Goal: Find specific page/section: Find specific page/section

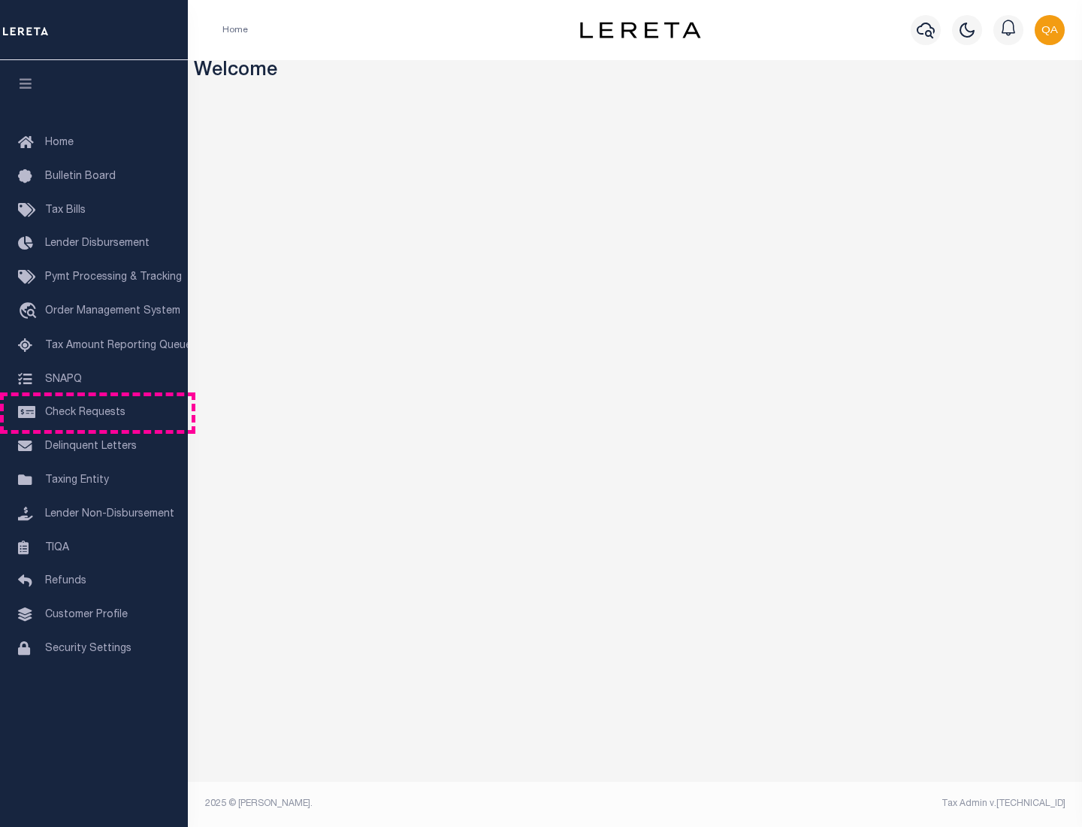
click at [94, 413] on span "Check Requests" at bounding box center [85, 412] width 80 height 11
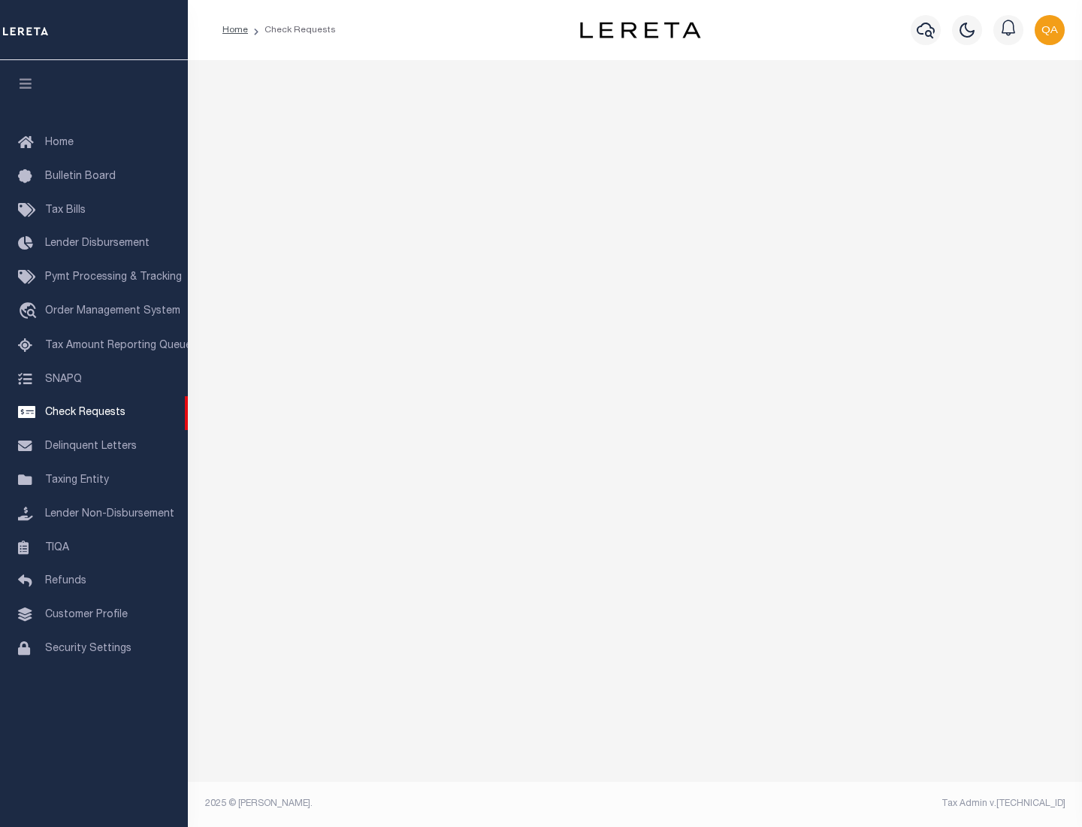
select select "50"
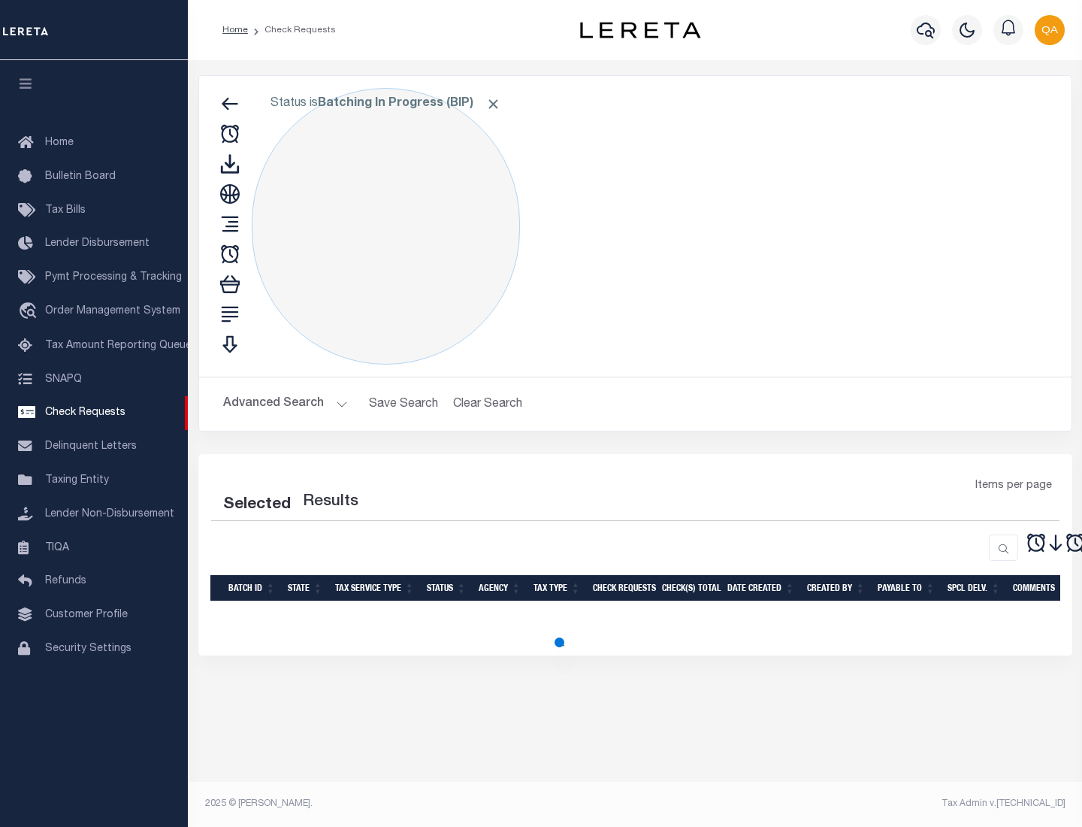
select select "50"
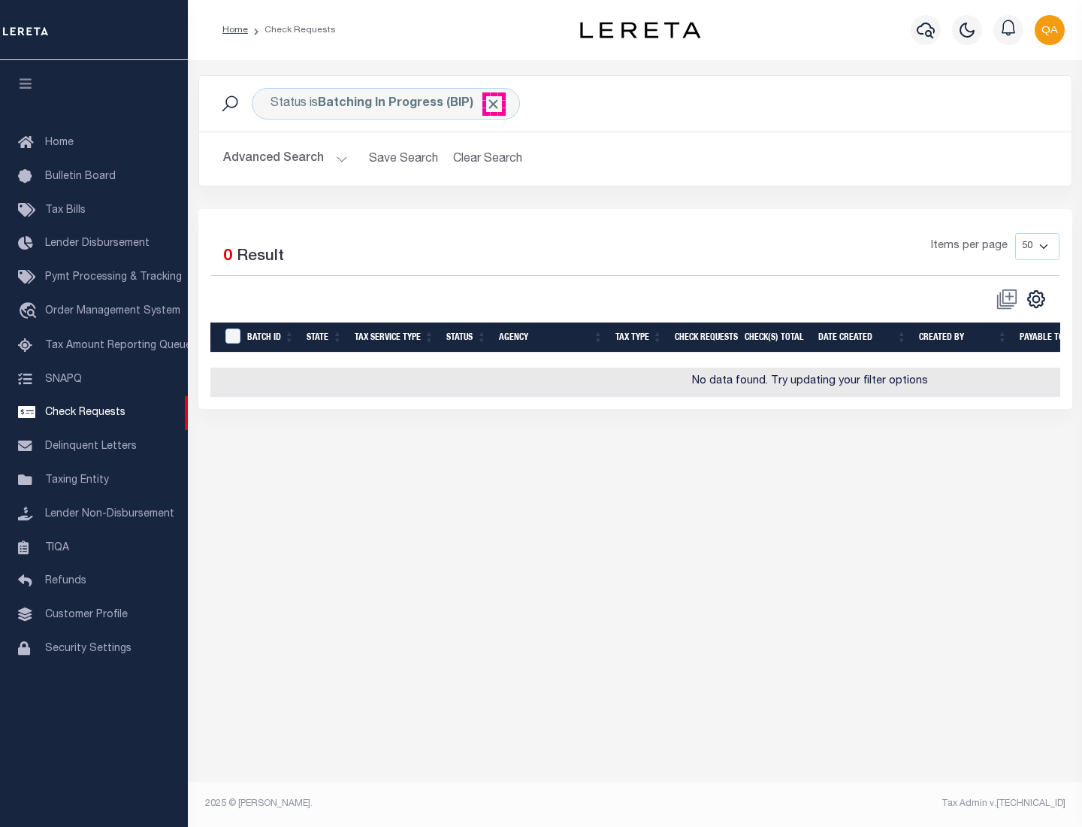
click at [494, 104] on span "Click to Remove" at bounding box center [494, 104] width 16 height 16
